Goal: Task Accomplishment & Management: Complete application form

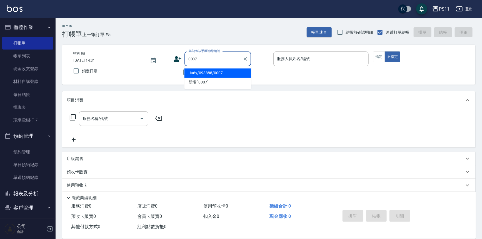
type input "Judy/098888/0007"
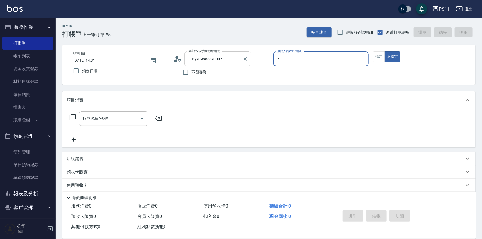
type input "陳昱如-7"
type button "false"
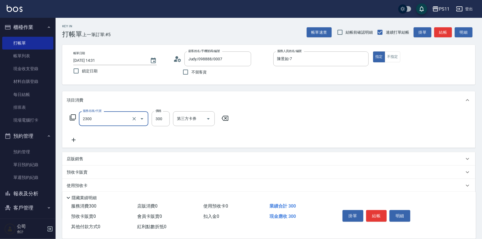
type input "剪髮(2300)"
type input "200"
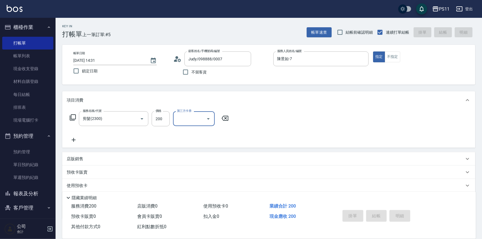
type input "[DATE] 16:56"
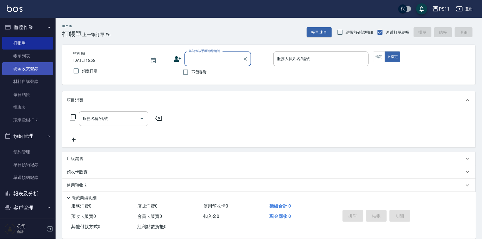
click at [38, 67] on link "現金收支登錄" at bounding box center [27, 68] width 51 height 13
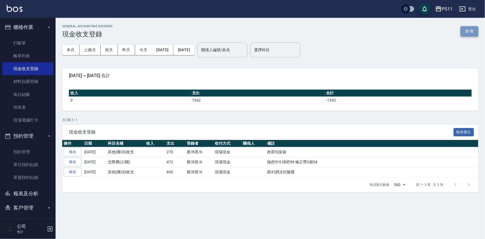
click at [477, 29] on button "新增" at bounding box center [470, 31] width 18 height 10
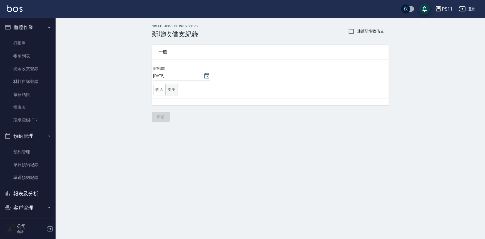
click at [176, 87] on button "支出" at bounding box center [171, 89] width 13 height 11
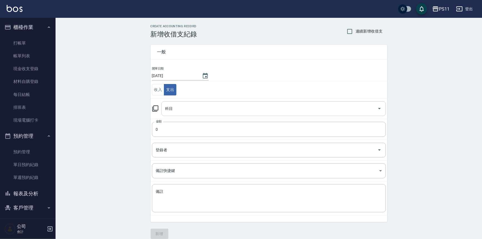
click at [195, 111] on input "科目" at bounding box center [269, 109] width 211 height 10
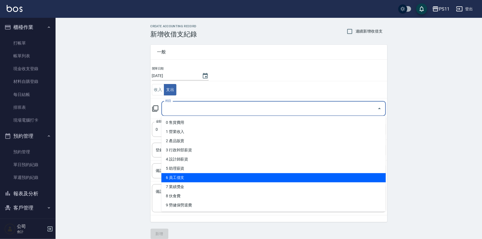
click at [212, 176] on li "6 員工借支" at bounding box center [274, 177] width 225 height 9
type input "6 員工借支"
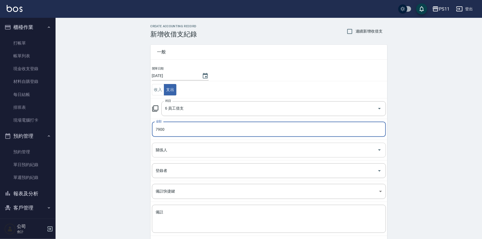
click at [204, 144] on div "關係人" at bounding box center [269, 150] width 234 height 15
type input "7900"
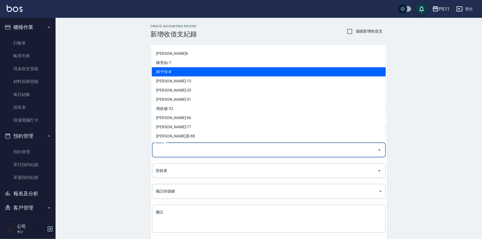
click at [211, 71] on li "郭于玲-8" at bounding box center [269, 71] width 234 height 9
type input "郭于玲-8"
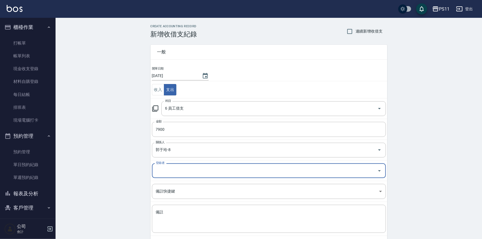
click at [175, 172] on input "登錄者" at bounding box center [265, 171] width 221 height 10
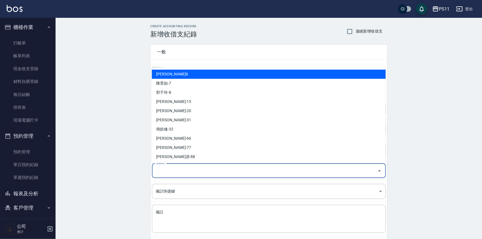
click at [217, 76] on li "[PERSON_NAME]6" at bounding box center [269, 74] width 234 height 9
type input "[PERSON_NAME]6"
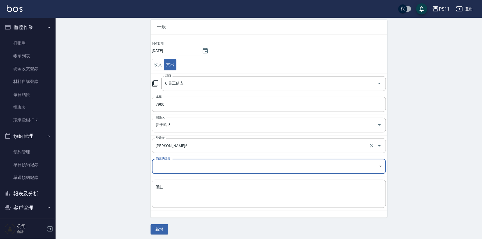
scroll to position [27, 0]
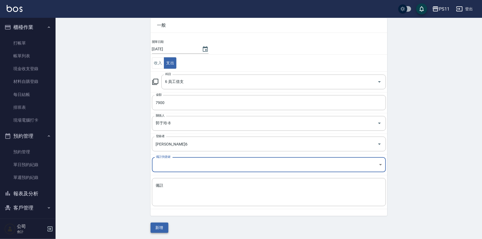
click at [164, 226] on button "新增" at bounding box center [160, 227] width 18 height 10
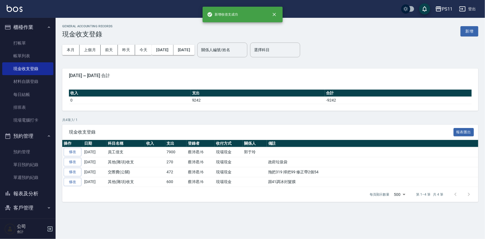
click at [278, 218] on div "GENERAL ACCOUNTING RECORDS 現金收支登錄 新增 本月 上個月 [DATE] [DATE] [DATE] [DATE] [DATE] …" at bounding box center [242, 119] width 485 height 239
